Goal: Task Accomplishment & Management: Complete application form

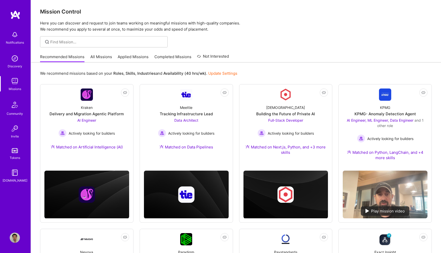
scroll to position [3, 0]
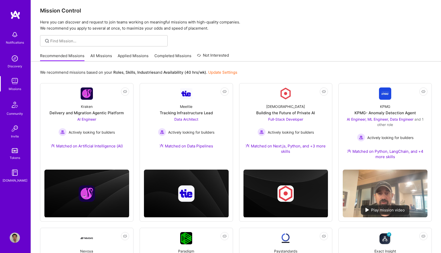
click at [120, 53] on link "Applied Missions" at bounding box center [133, 57] width 31 height 8
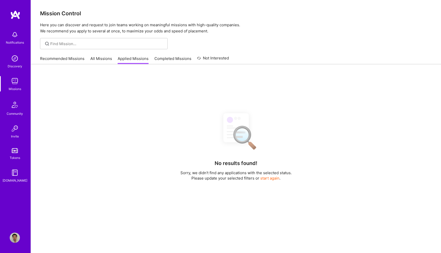
click at [174, 59] on link "Completed Missions" at bounding box center [172, 60] width 37 height 8
click at [209, 57] on link "Not Interested" at bounding box center [213, 59] width 32 height 9
click at [101, 60] on link "All Missions" at bounding box center [101, 60] width 22 height 8
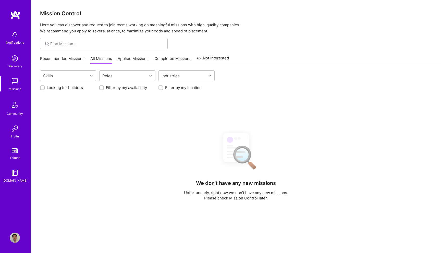
click at [14, 83] on img at bounding box center [15, 81] width 10 height 10
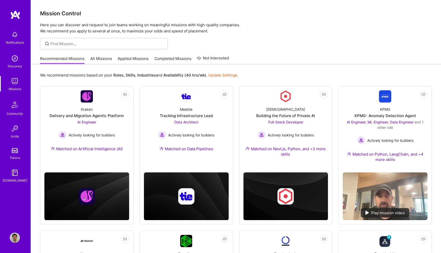
click at [99, 58] on link "All Missions" at bounding box center [101, 60] width 22 height 8
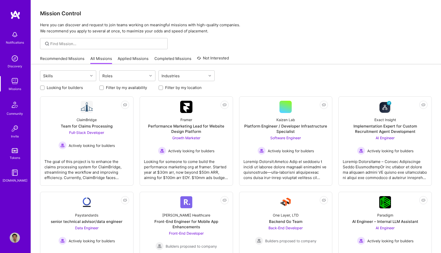
click at [16, 79] on img at bounding box center [15, 81] width 10 height 10
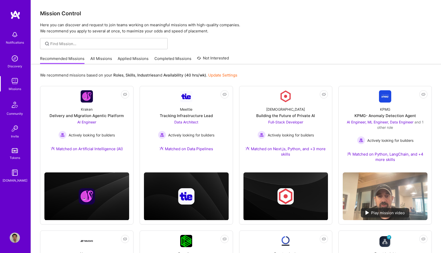
click at [215, 62] on link "Not Interested" at bounding box center [213, 59] width 32 height 9
click at [180, 57] on link "Completed Missions" at bounding box center [172, 60] width 37 height 8
click at [14, 40] on img at bounding box center [15, 35] width 10 height 10
click at [15, 40] on div "Notifications Discovery Missions Community Invite Tokens A.Guide" at bounding box center [15, 106] width 31 height 155
click at [10, 32] on img at bounding box center [15, 35] width 10 height 10
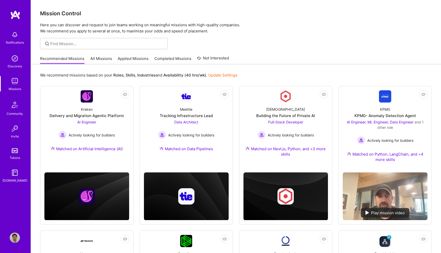
click at [10, 32] on div "Notifications Discovery Missions Community Invite Tokens A.Guide" at bounding box center [15, 106] width 31 height 155
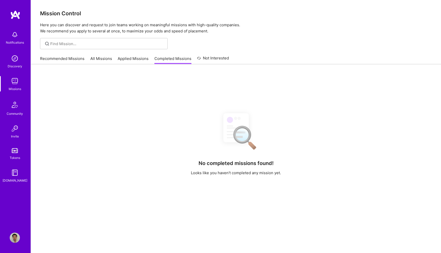
click at [13, 39] on img at bounding box center [15, 35] width 10 height 10
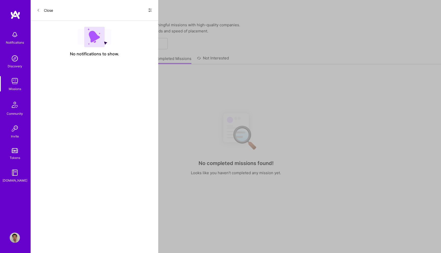
click at [149, 10] on icon at bounding box center [150, 10] width 4 height 4
click at [121, 20] on span "Show all notifications" at bounding box center [113, 20] width 35 height 5
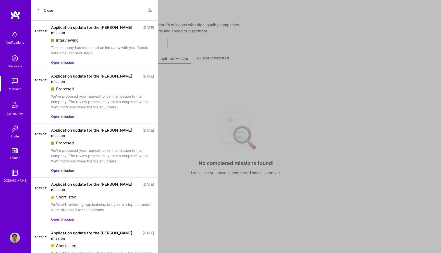
click at [84, 29] on div "Application update for the [PERSON_NAME] mission" at bounding box center [95, 30] width 88 height 11
click at [96, 45] on div "The company has requested an interview with you. Check your email for next step…" at bounding box center [102, 50] width 103 height 11
click at [68, 28] on div "Application update for the [PERSON_NAME] mission" at bounding box center [95, 30] width 88 height 11
click at [39, 32] on img at bounding box center [41, 31] width 12 height 12
click at [41, 30] on img at bounding box center [41, 31] width 12 height 12
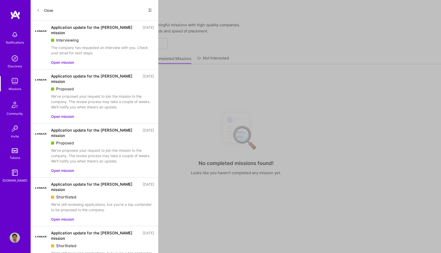
click at [63, 60] on button "Open mission" at bounding box center [62, 62] width 23 height 5
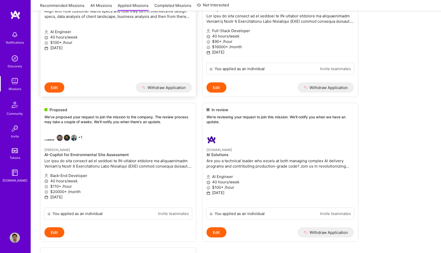
scroll to position [130, 0]
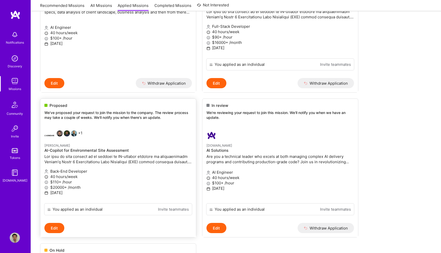
click at [144, 149] on h4 "AI-Copilot for Environmental Site Assessment" at bounding box center [117, 150] width 147 height 5
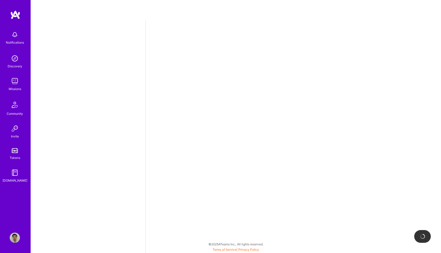
select select "US"
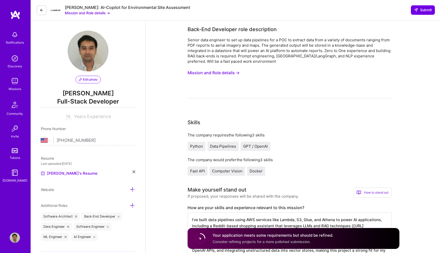
click at [218, 73] on button "Mission and Role details →" at bounding box center [213, 72] width 52 height 9
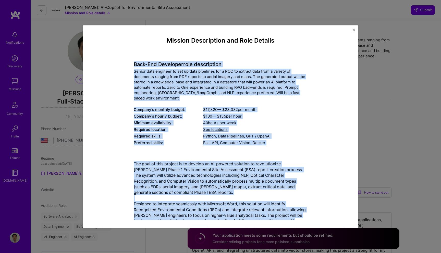
drag, startPoint x: 199, startPoint y: 109, endPoint x: 121, endPoint y: 65, distance: 89.4
click at [121, 65] on div "Mission Description and Role Details Back-End Developer role description Senior…" at bounding box center [220, 201] width 252 height 328
copy div "Lore-Ips Dolorsita cons adipiscinge Seddoe temp incididu ut lab et dolo magnaal…"
click at [215, 77] on div "Senior data engineer to set up data pipelines for a POC to extract data from a …" at bounding box center [220, 85] width 173 height 32
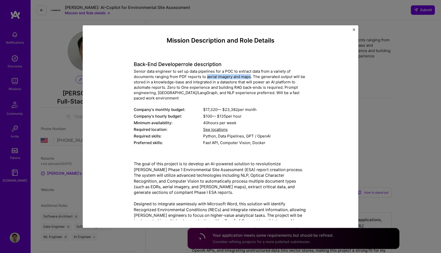
drag, startPoint x: 206, startPoint y: 77, endPoint x: 250, endPoint y: 78, distance: 44.4
click at [250, 78] on div "Senior data engineer to set up data pipelines for a POC to extract data from a …" at bounding box center [220, 85] width 173 height 32
copy div "aerial imagery and maps"
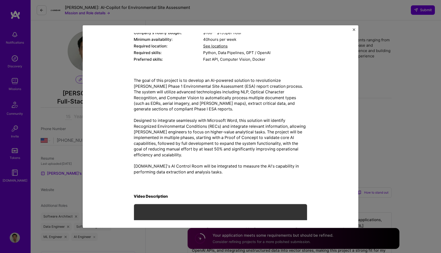
scroll to position [88, 0]
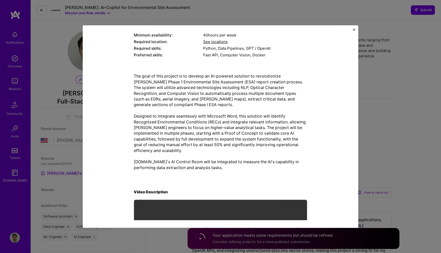
click at [186, 98] on p "The goal of this project is to develop an AI-powered solution to revolutionize …" at bounding box center [220, 121] width 173 height 97
drag, startPoint x: 187, startPoint y: 98, endPoint x: 282, endPoint y: 92, distance: 95.6
click at [282, 92] on p "The goal of this project is to develop an AI-powered solution to revolutionize …" at bounding box center [220, 121] width 173 height 97
copy p "EDRs, aerial imagery, and [PERSON_NAME] maps"
